Goal: Transaction & Acquisition: Obtain resource

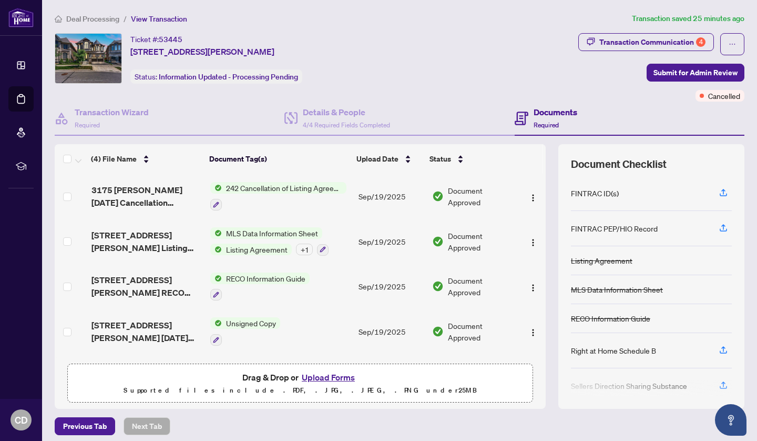
click at [529, 197] on img "button" at bounding box center [533, 198] width 8 height 8
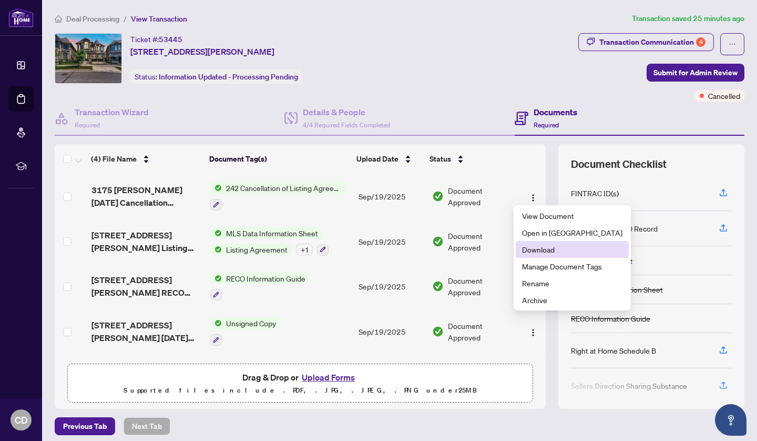
click at [543, 249] on span "Download" at bounding box center [572, 249] width 100 height 12
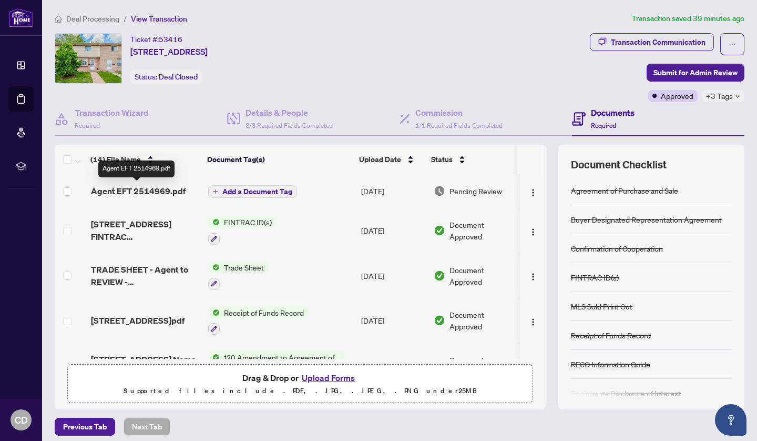
click at [162, 194] on span "Agent EFT 2514969.pdf" at bounding box center [138, 191] width 95 height 13
